Goal: Information Seeking & Learning: Learn about a topic

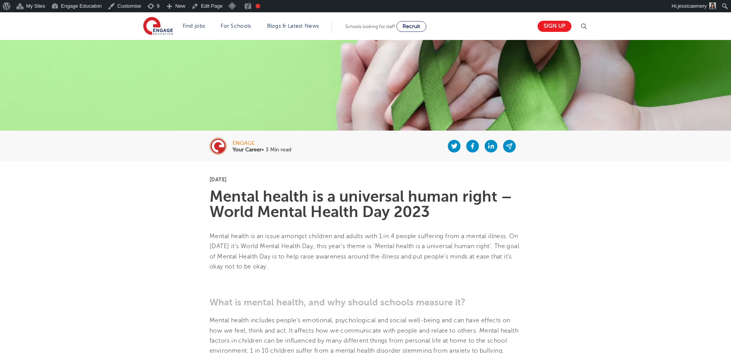
scroll to position [77, 0]
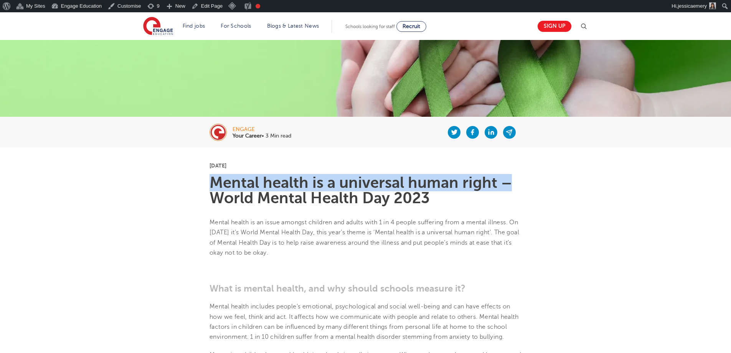
drag, startPoint x: 214, startPoint y: 180, endPoint x: 509, endPoint y: 177, distance: 295.5
click at [509, 177] on h1 "Mental health is a universal human right – World Mental Health Day 2023" at bounding box center [366, 190] width 312 height 31
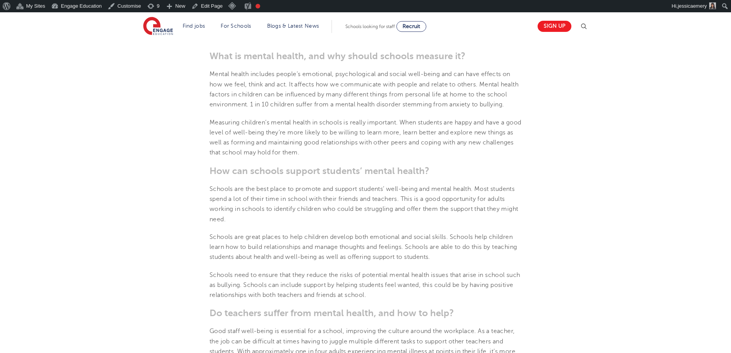
scroll to position [345, 0]
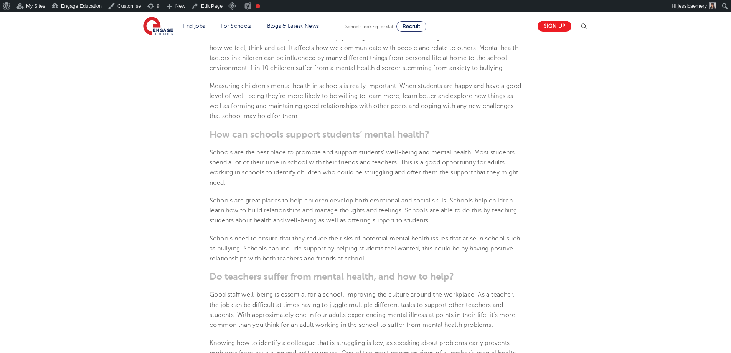
click at [180, 233] on section "10th October 2023 Mental health is a universal human right – World Mental Healt…" at bounding box center [365, 257] width 465 height 756
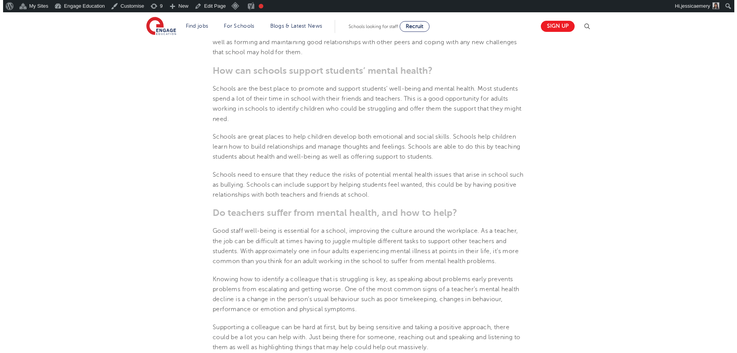
scroll to position [422, 0]
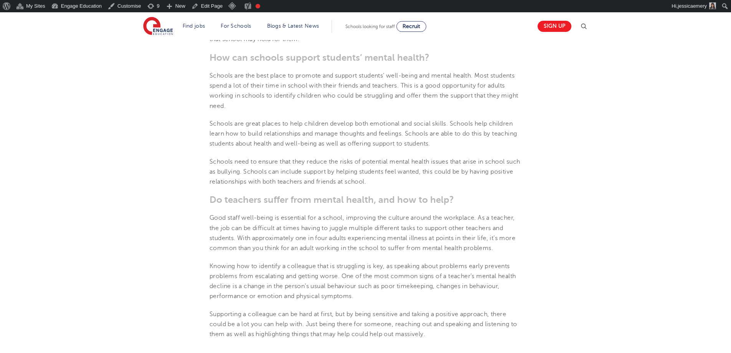
click at [586, 27] on img at bounding box center [583, 26] width 9 height 9
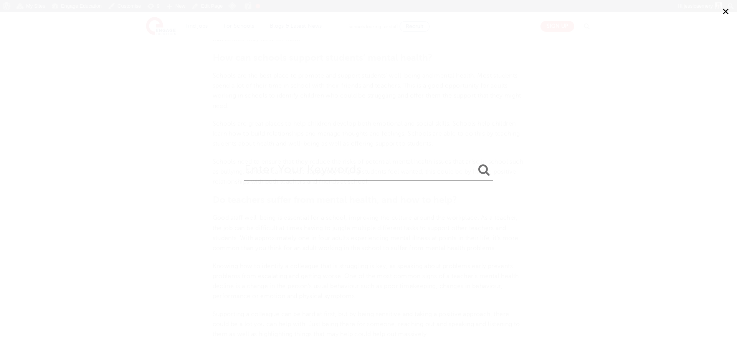
click at [346, 171] on input "search" at bounding box center [368, 167] width 249 height 25
type input "mental health"
click at [475, 163] on button "submit" at bounding box center [484, 170] width 18 height 14
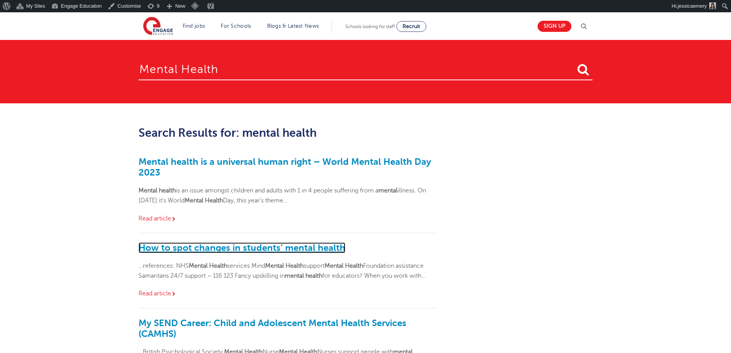
click at [263, 248] on link "How to spot changes in students’ mental health" at bounding box center [242, 247] width 207 height 11
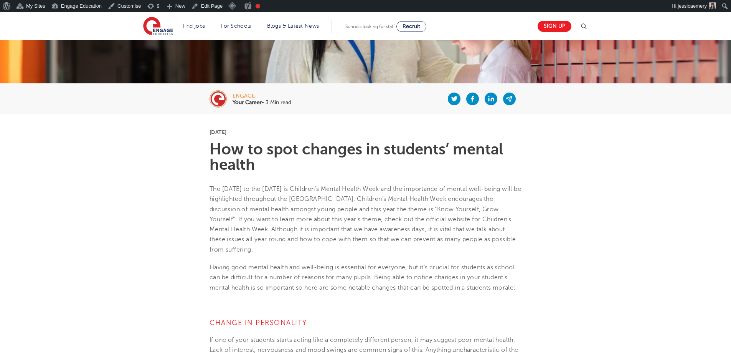
scroll to position [115, 0]
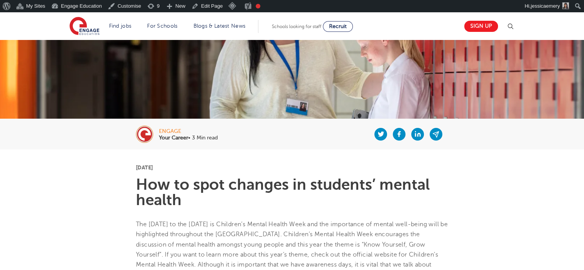
scroll to position [77, 0]
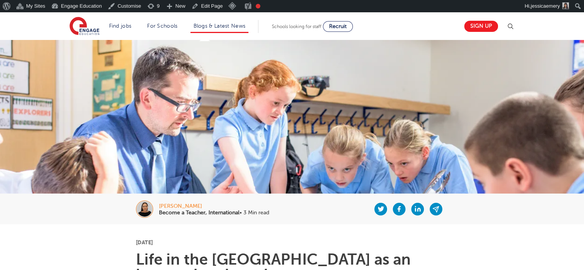
click at [227, 22] on li "Blogs & Latest News" at bounding box center [219, 26] width 58 height 13
click at [231, 26] on link "Blogs & Latest News" at bounding box center [219, 26] width 52 height 6
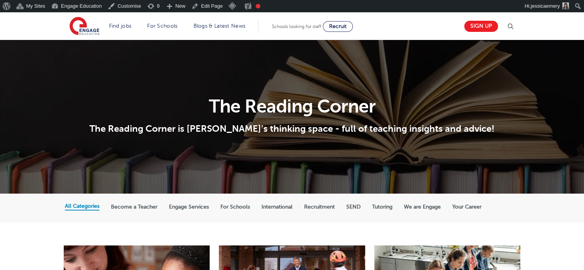
click at [289, 205] on label "International" at bounding box center [276, 206] width 31 height 7
click at [0, 0] on input "International" at bounding box center [0, 0] width 0 height 0
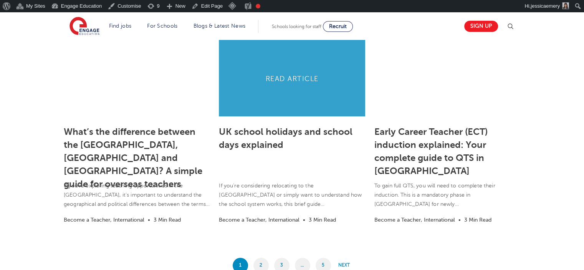
scroll to position [614, 0]
